Goal: Task Accomplishment & Management: Complete application form

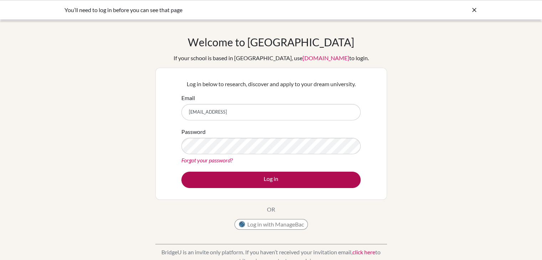
type input "[EMAIL_ADDRESS]"
click at [265, 180] on button "Log in" at bounding box center [270, 180] width 179 height 16
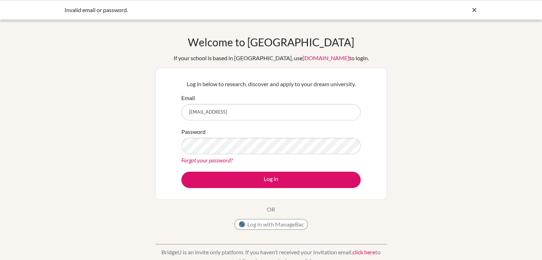
click at [416, 144] on div "Welcome to BridgeU If your school is based in China, use app.bridge-u.com.cn to…" at bounding box center [271, 152] width 542 height 233
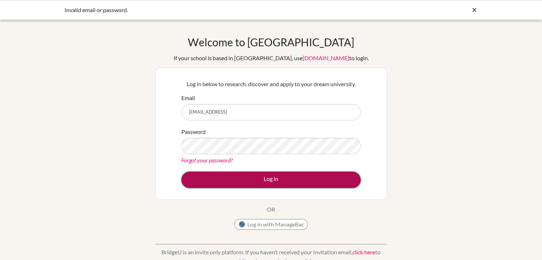
click at [262, 183] on button "Log in" at bounding box center [270, 180] width 179 height 16
click at [192, 181] on button "Log in" at bounding box center [270, 180] width 179 height 16
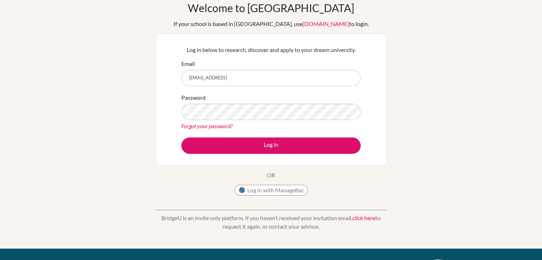
scroll to position [35, 0]
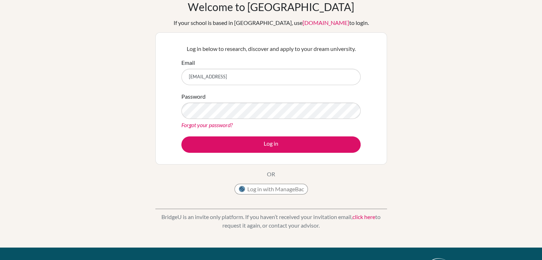
click at [254, 74] on input "[EMAIL_ADDRESS]" at bounding box center [270, 77] width 179 height 16
type input "archana.d@candorschool.com"
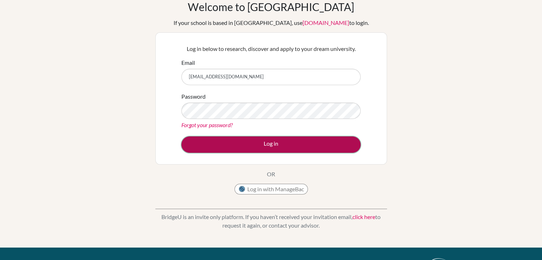
click at [202, 143] on button "Log in" at bounding box center [270, 144] width 179 height 16
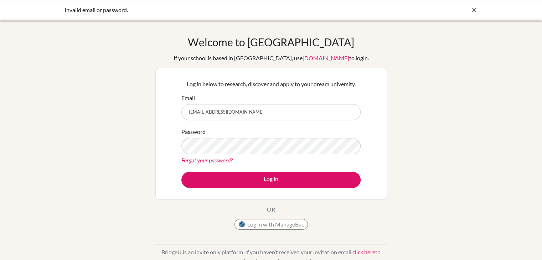
click at [204, 162] on link "Forgot your password?" at bounding box center [206, 160] width 51 height 7
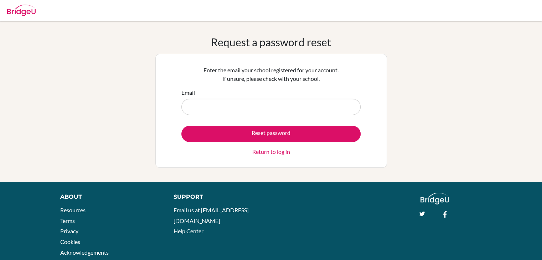
type input "[EMAIL_ADDRESS][DOMAIN_NAME]"
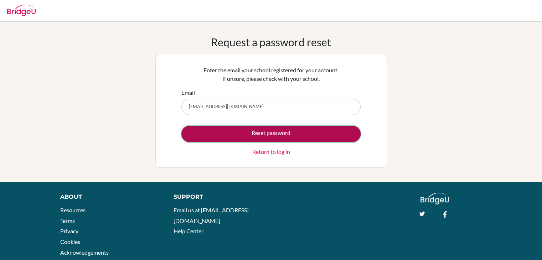
click at [267, 137] on button "Reset password" at bounding box center [270, 134] width 179 height 16
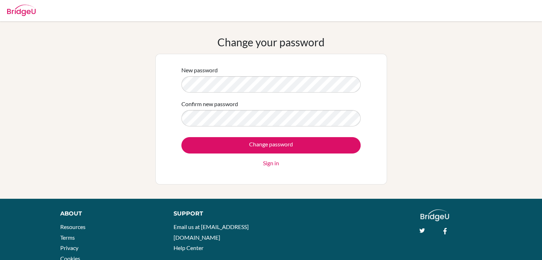
click at [341, 171] on div "New password Confirm new password Change password Sign in" at bounding box center [271, 119] width 188 height 116
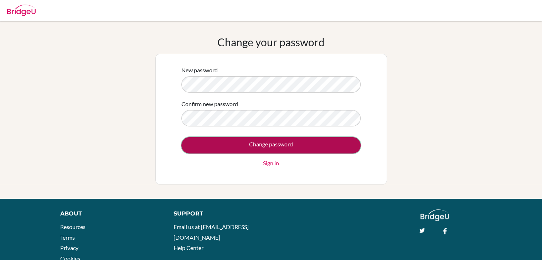
click at [277, 144] on input "Change password" at bounding box center [270, 145] width 179 height 16
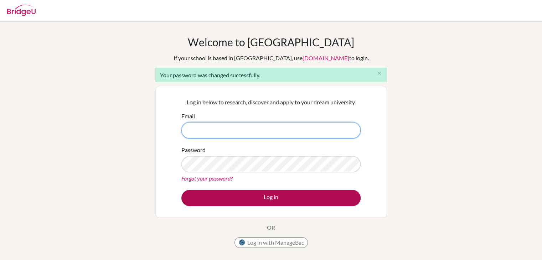
type input "[EMAIL_ADDRESS][DOMAIN_NAME]"
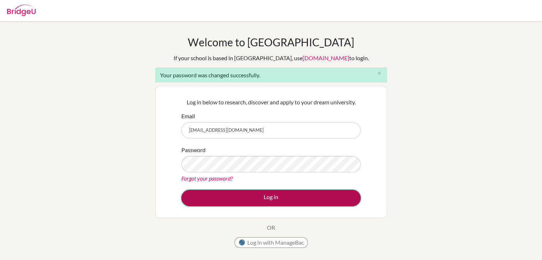
click at [267, 198] on button "Log in" at bounding box center [270, 198] width 179 height 16
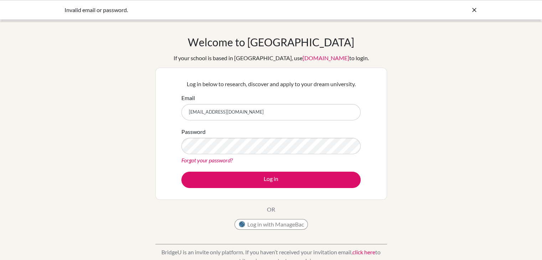
click at [267, 198] on div "Log in below to research, discover and apply to your dream university. Email [E…" at bounding box center [271, 134] width 232 height 132
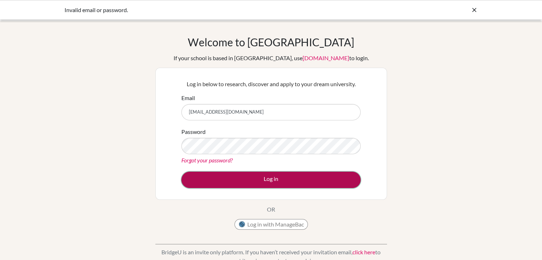
click at [269, 180] on button "Log in" at bounding box center [270, 180] width 179 height 16
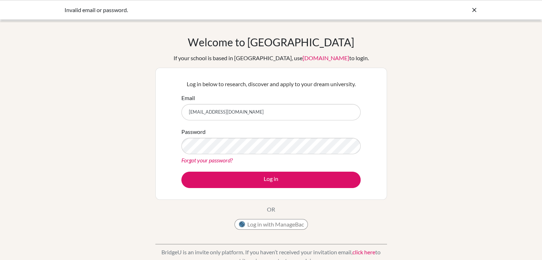
click at [473, 7] on icon at bounding box center [474, 9] width 7 height 7
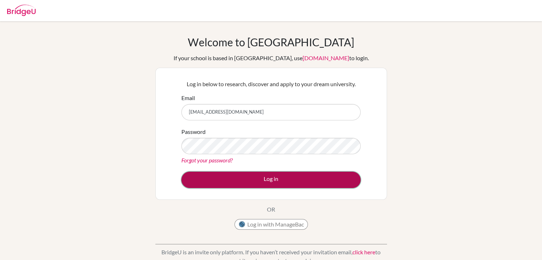
click at [206, 176] on button "Log in" at bounding box center [270, 180] width 179 height 16
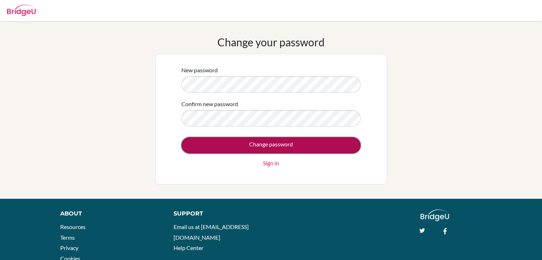
click at [199, 148] on input "Change password" at bounding box center [270, 145] width 179 height 16
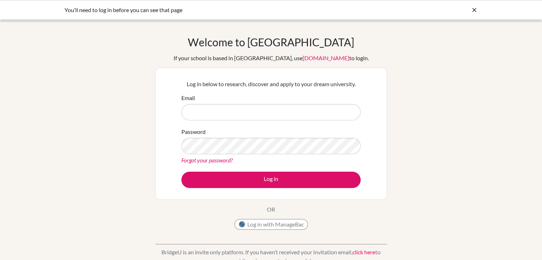
type input "[EMAIL_ADDRESS][DOMAIN_NAME]"
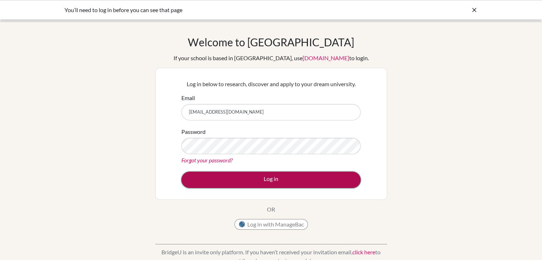
click at [208, 175] on button "Log in" at bounding box center [270, 180] width 179 height 16
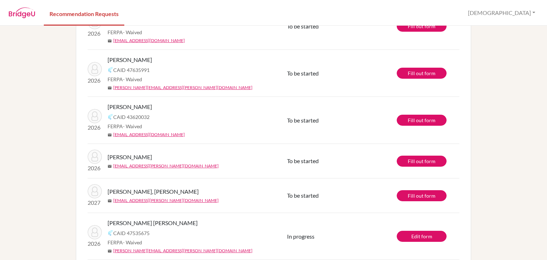
scroll to position [78, 0]
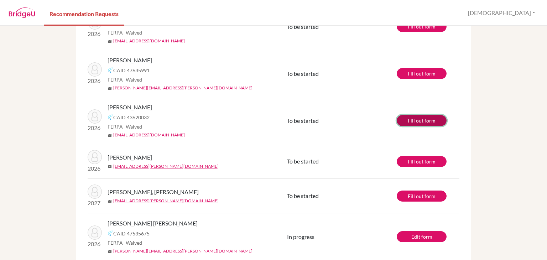
click at [423, 119] on link "Fill out form" at bounding box center [422, 120] width 50 height 11
